Goal: Task Accomplishment & Management: Manage account settings

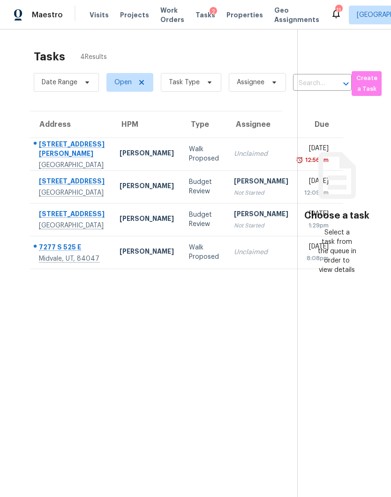
click at [226, 203] on td "Jeremy Hutchings Not Started" at bounding box center [260, 186] width 69 height 33
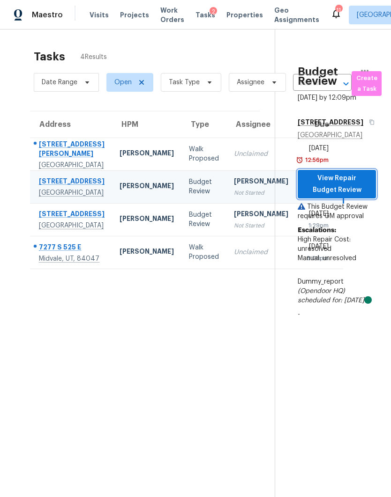
click at [351, 196] on span "View Repair Budget Review" at bounding box center [336, 184] width 63 height 23
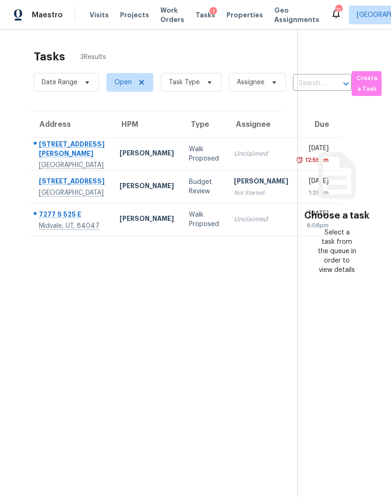
click at [189, 196] on div "Budget Review" at bounding box center [204, 187] width 30 height 19
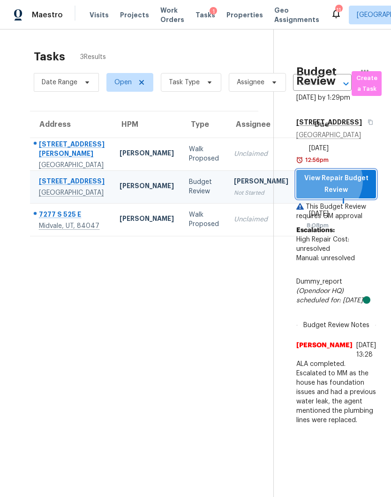
click at [341, 196] on span "View Repair Budget Review" at bounding box center [336, 184] width 65 height 23
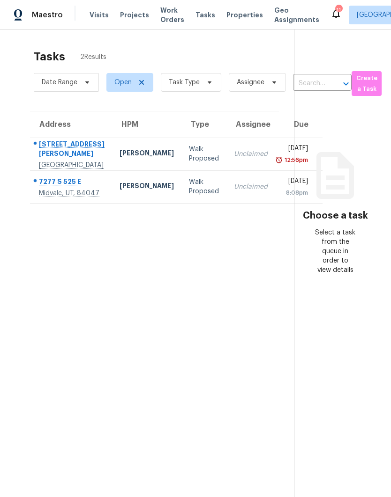
click at [44, 161] on div "5316 Fall Meadows Ave" at bounding box center [72, 150] width 66 height 21
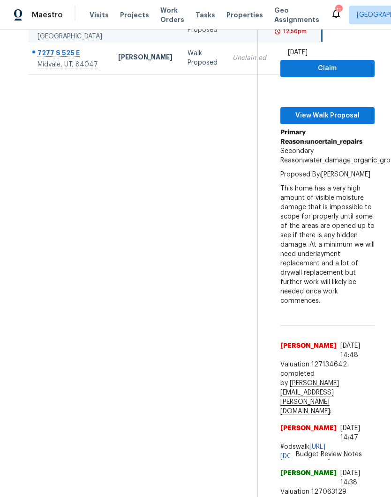
scroll to position [120, 0]
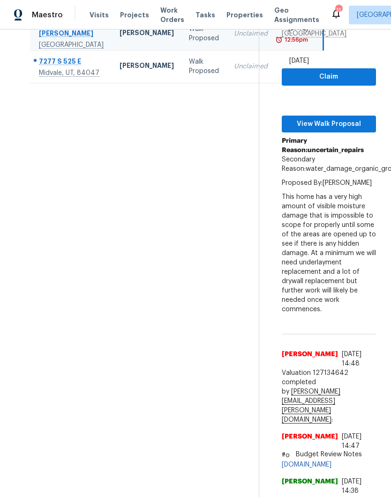
click at [48, 78] on div "Midvale, UT, 84047" at bounding box center [72, 72] width 66 height 9
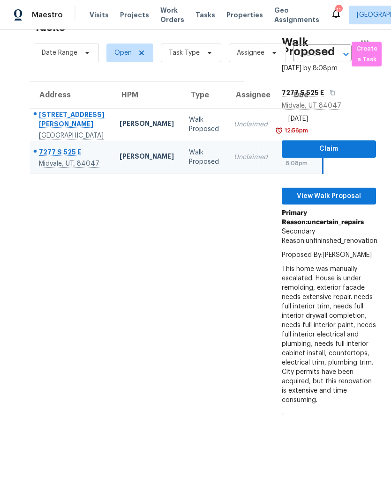
scroll to position [37, 0]
click at [96, 18] on span "Visits" at bounding box center [98, 14] width 19 height 9
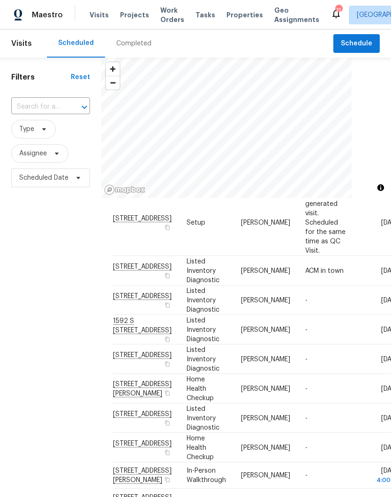
scroll to position [66, 0]
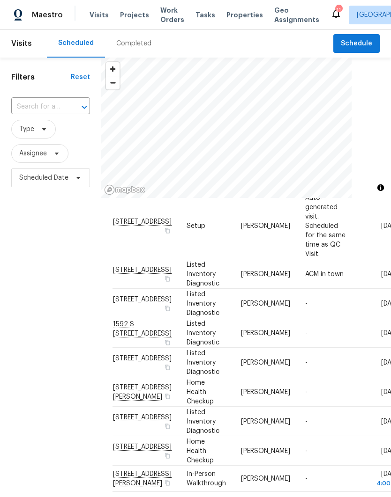
click at [0, 0] on div at bounding box center [0, 0] width 0 height 0
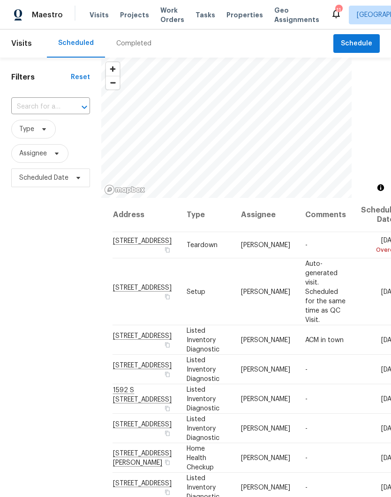
click at [0, 0] on icon at bounding box center [0, 0] width 0 height 0
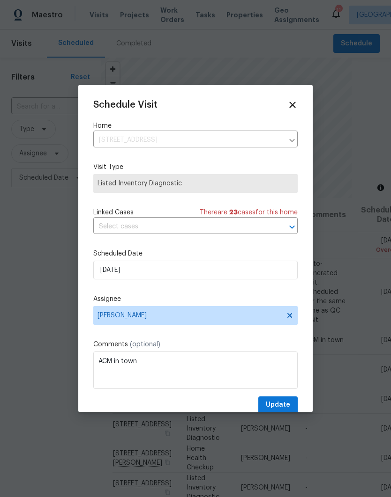
click at [256, 186] on span "Listed Inventory Diagnostic" at bounding box center [195, 183] width 196 height 9
click at [256, 185] on span "Listed Inventory Diagnostic" at bounding box center [195, 183] width 196 height 9
click at [290, 108] on icon at bounding box center [292, 105] width 10 height 10
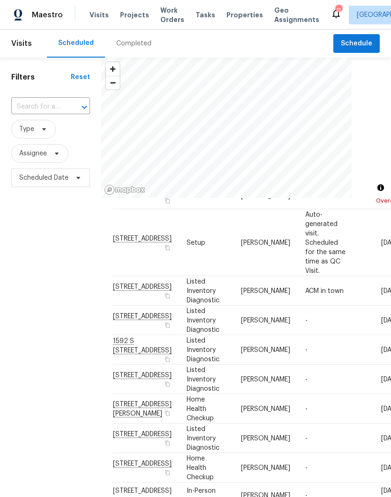
scroll to position [46, 0]
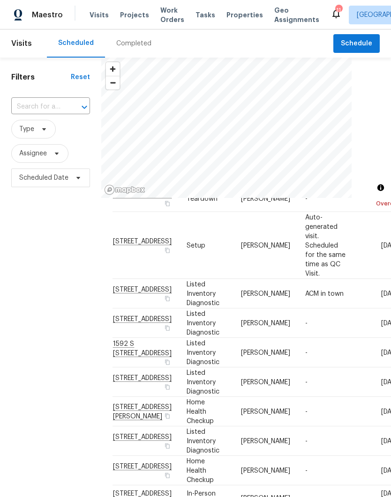
click at [138, 309] on td "[STREET_ADDRESS]" at bounding box center [145, 294] width 67 height 30
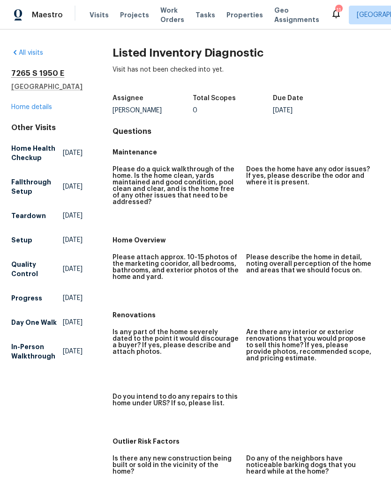
click at [26, 111] on link "Home details" at bounding box center [31, 107] width 41 height 7
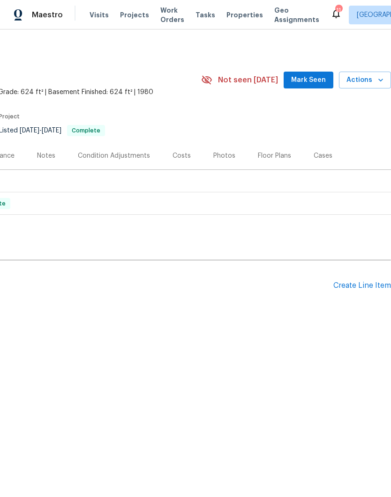
scroll to position [0, 139]
click at [376, 81] on icon "button" at bounding box center [380, 79] width 9 height 9
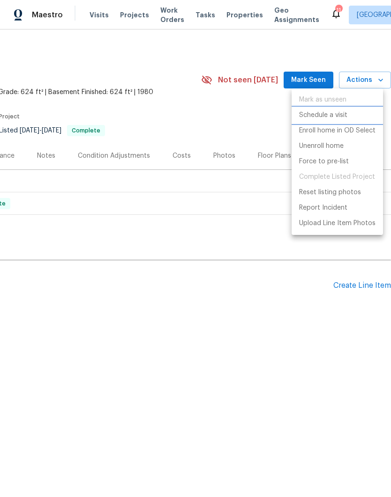
click at [350, 115] on li "Schedule a visit" at bounding box center [336, 115] width 91 height 15
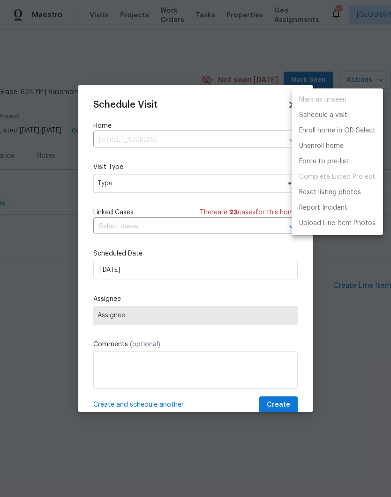
click at [205, 272] on div at bounding box center [195, 248] width 391 height 497
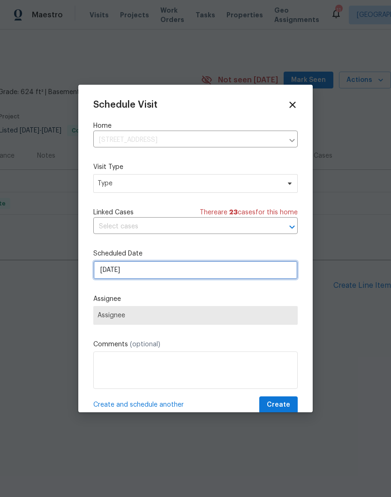
click at [201, 271] on input "9/24/2025" at bounding box center [195, 270] width 204 height 19
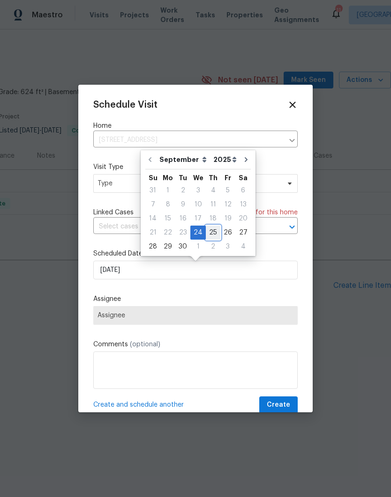
click at [210, 235] on div "25" at bounding box center [213, 232] width 15 height 13
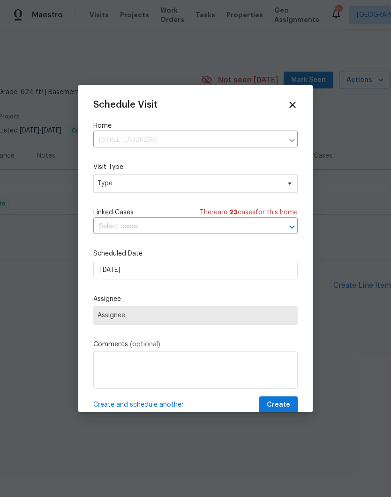
type input "9/25/2025"
click at [213, 186] on span "Type" at bounding box center [188, 183] width 182 height 9
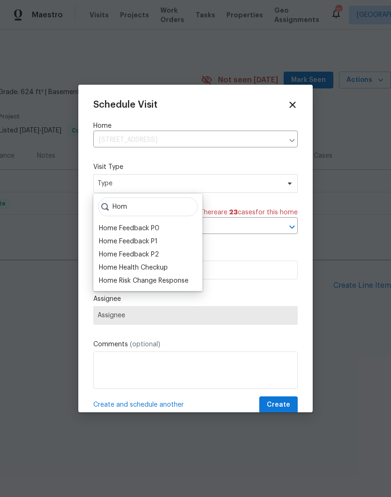
type input "Hom"
click at [168, 266] on div "Home Health Checkup" at bounding box center [133, 267] width 69 height 9
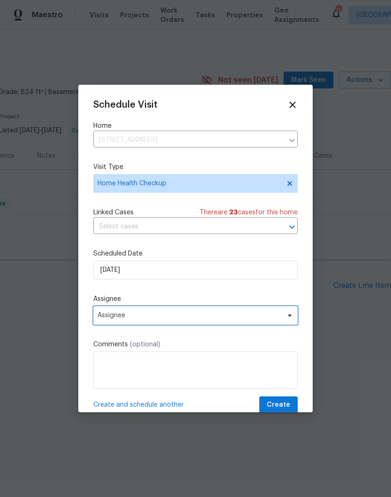
click at [248, 314] on span "Assignee" at bounding box center [195, 315] width 204 height 19
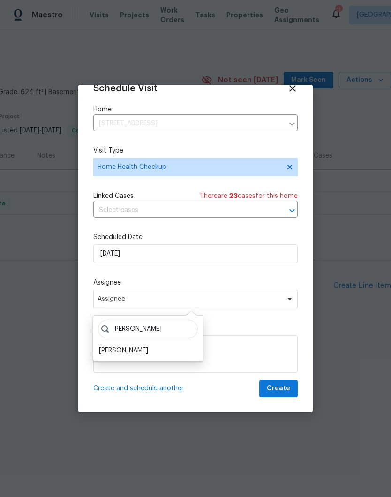
scroll to position [18, 0]
type input "Jeremy"
click at [148, 348] on div "[PERSON_NAME]" at bounding box center [123, 350] width 49 height 9
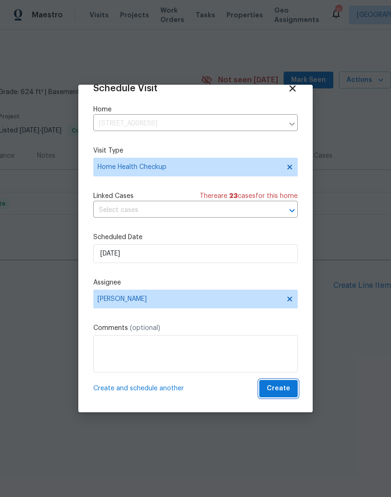
click at [284, 389] on span "Create" at bounding box center [278, 389] width 23 height 12
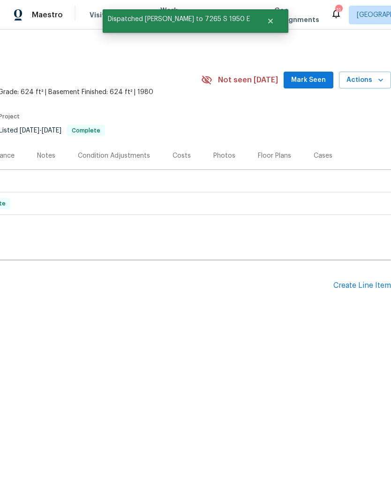
click at [89, 17] on span "Visits" at bounding box center [98, 14] width 19 height 9
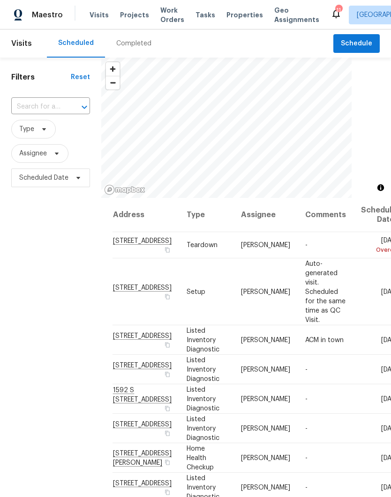
click at [0, 0] on span at bounding box center [0, 0] width 0 height 0
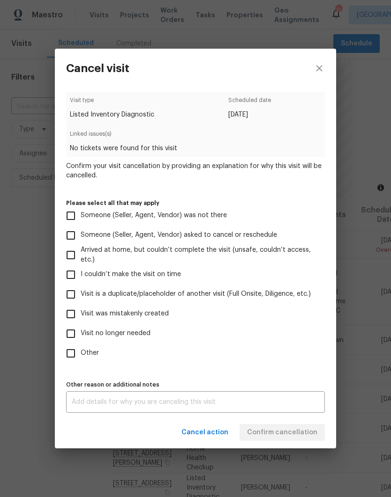
click at [70, 299] on input "Visit is a duplicate/placeholder of another visit (Full Onsite, Diligence, etc.)" at bounding box center [71, 295] width 20 height 20
checkbox input "true"
click at [177, 406] on textarea at bounding box center [195, 402] width 247 height 7
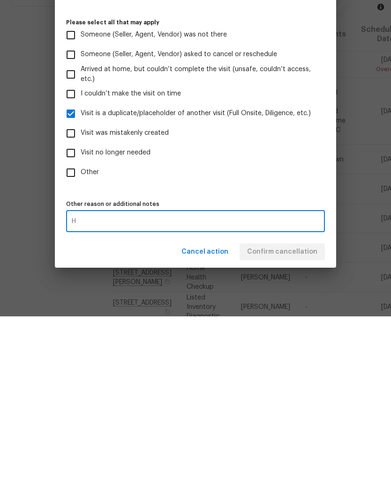
scroll to position [37, 0]
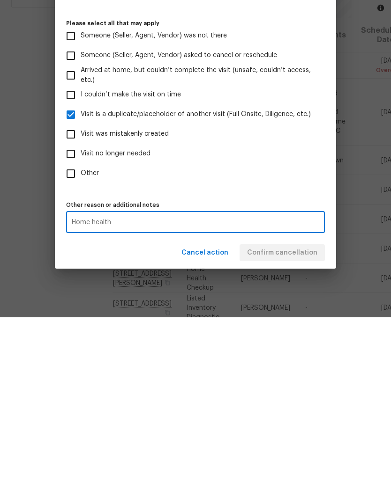
type textarea "Home health"
click at [300, 344] on label "Other" at bounding box center [189, 354] width 256 height 20
click at [81, 344] on input "Other" at bounding box center [71, 354] width 20 height 20
checkbox input "true"
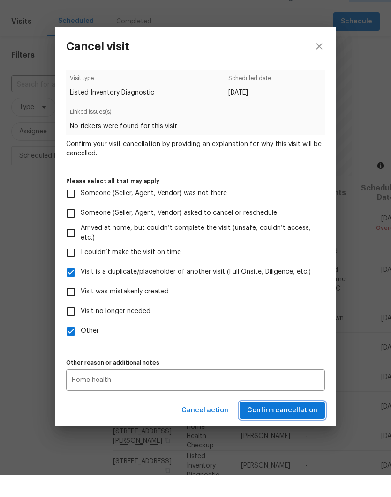
click at [292, 427] on span "Confirm cancellation" at bounding box center [282, 433] width 70 height 12
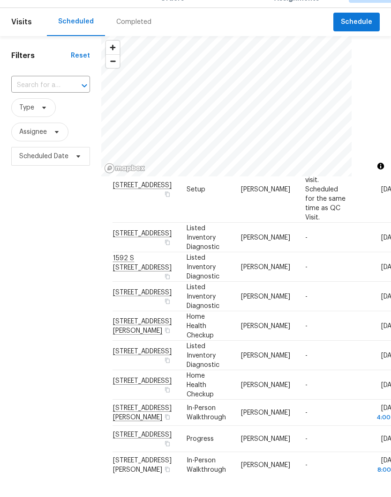
scroll to position [80, 0]
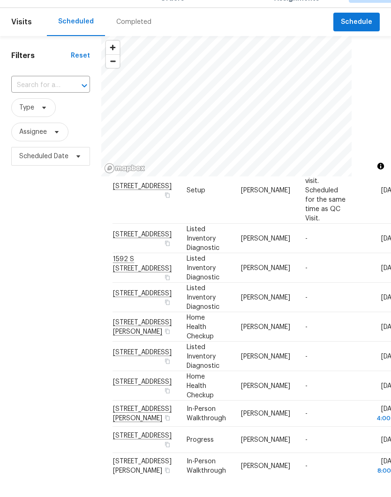
click at [0, 0] on icon at bounding box center [0, 0] width 0 height 0
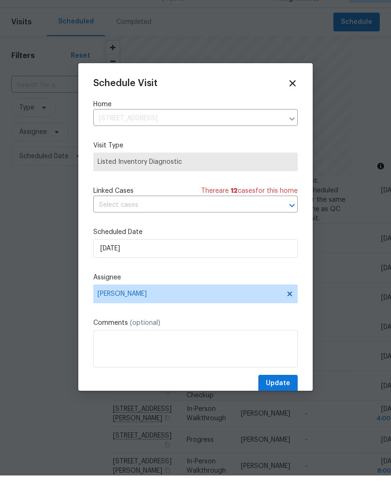
click at [295, 102] on icon at bounding box center [292, 105] width 6 height 6
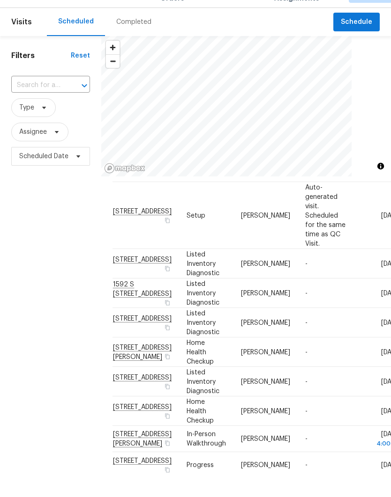
scroll to position [57, 0]
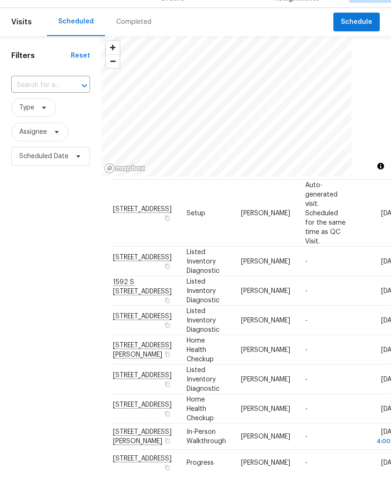
click at [0, 0] on div at bounding box center [0, 0] width 0 height 0
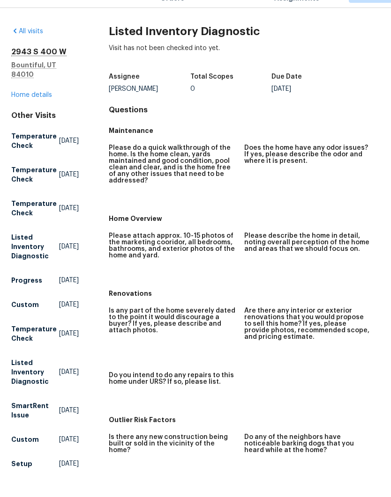
click at [42, 113] on link "Home details" at bounding box center [31, 116] width 41 height 7
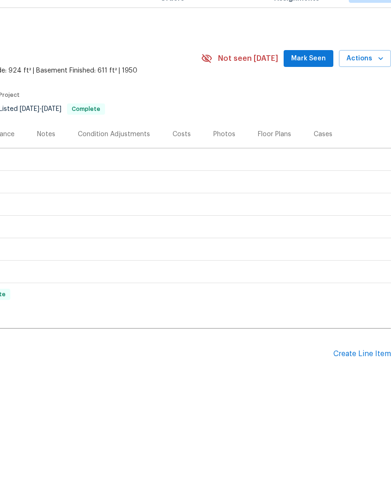
scroll to position [0, 139]
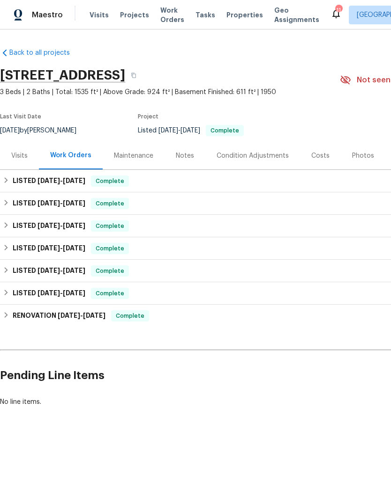
click at [101, 16] on span "Visits" at bounding box center [98, 14] width 19 height 9
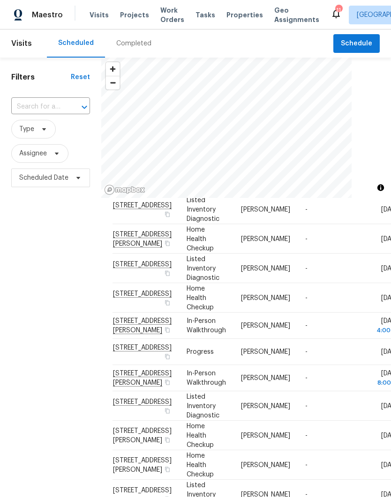
scroll to position [188, 0]
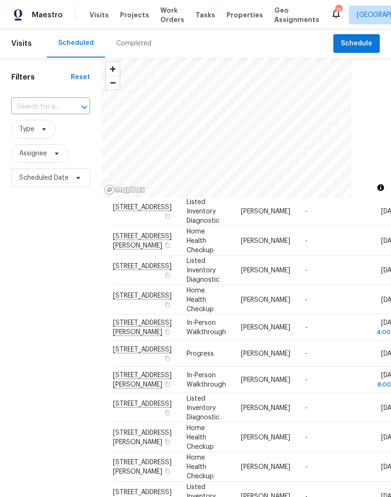
click at [134, 270] on span "[STREET_ADDRESS]" at bounding box center [142, 266] width 59 height 7
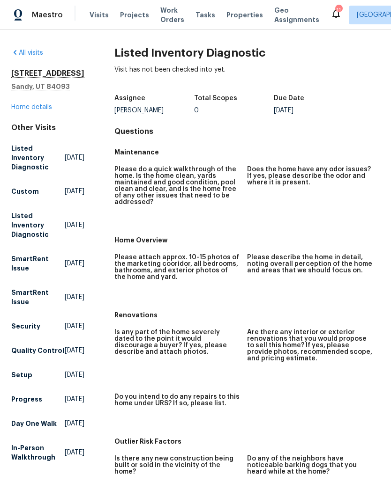
click at [45, 109] on link "Home details" at bounding box center [31, 107] width 41 height 7
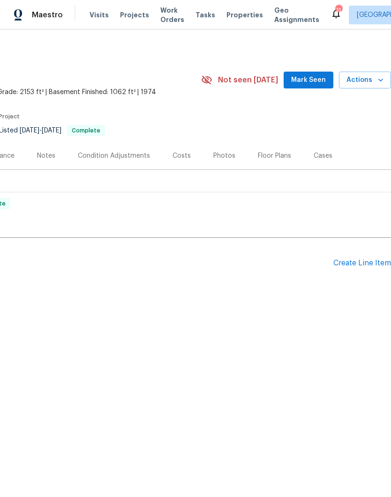
scroll to position [0, 139]
click at [381, 81] on icon "button" at bounding box center [380, 80] width 5 height 3
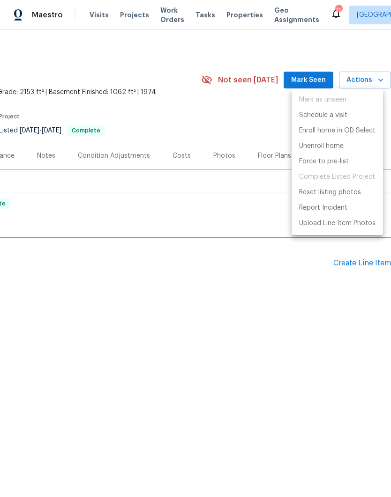
click at [257, 213] on div at bounding box center [195, 248] width 391 height 497
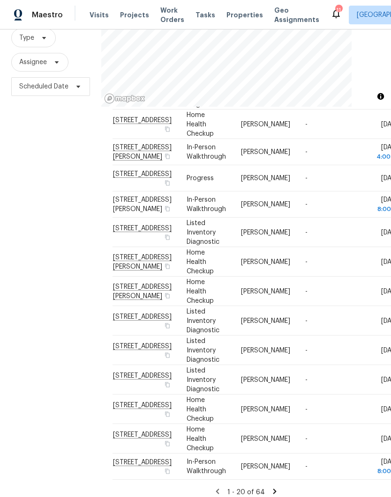
scroll to position [37, 0]
click at [279, 488] on div "1 - 20 of 64" at bounding box center [245, 493] width 267 height 10
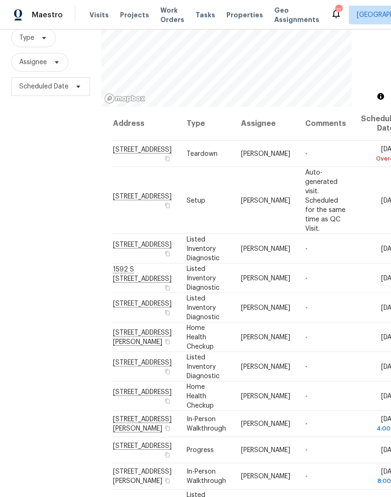
scroll to position [0, 0]
